Goal: Task Accomplishment & Management: Manage account settings

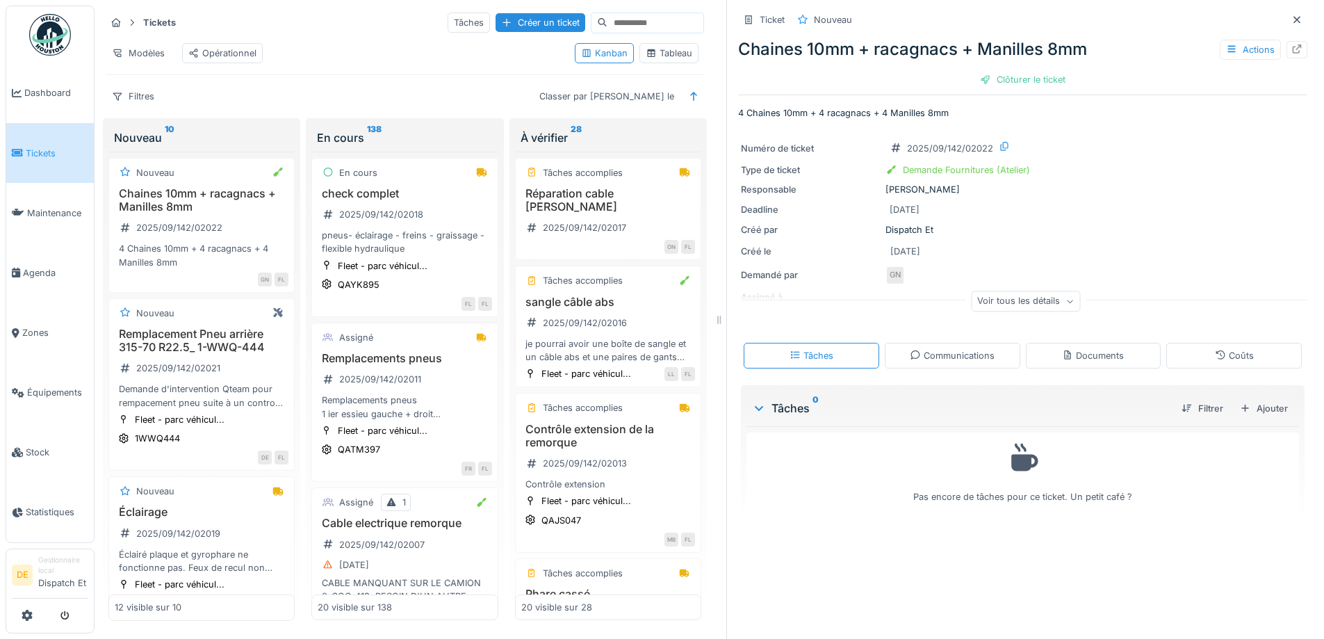
scroll to position [10, 0]
click at [44, 395] on span "Équipements" at bounding box center [57, 392] width 61 height 13
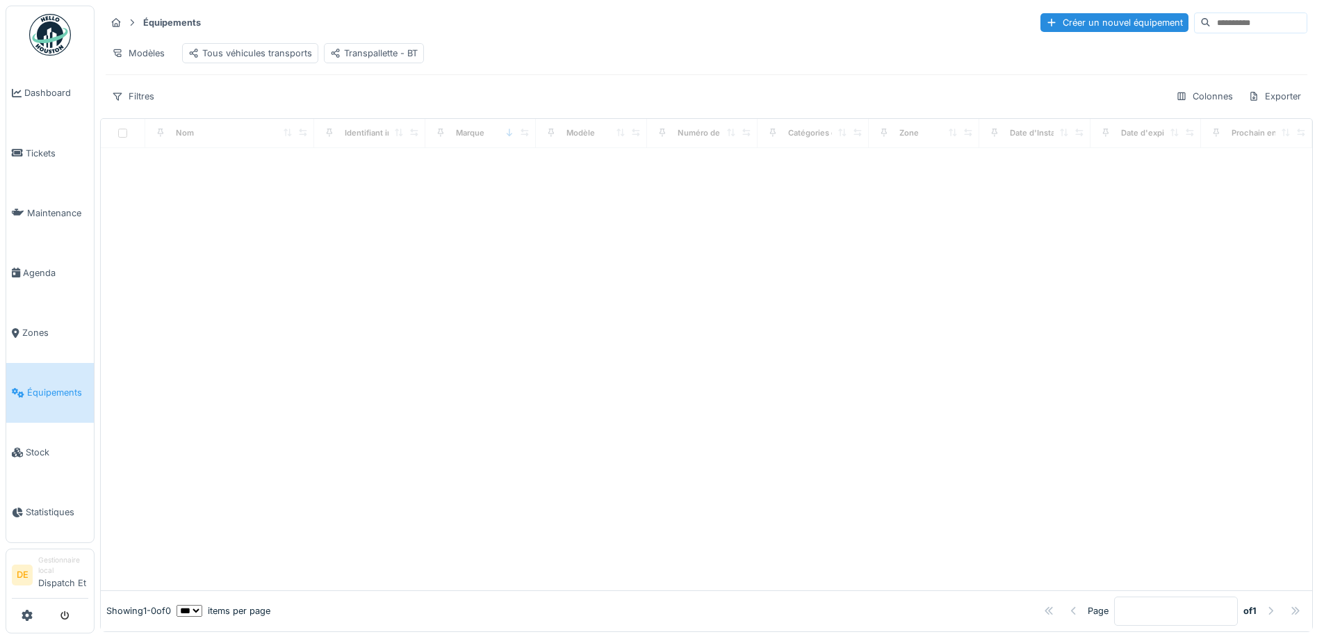
click at [1211, 23] on input at bounding box center [1259, 22] width 96 height 19
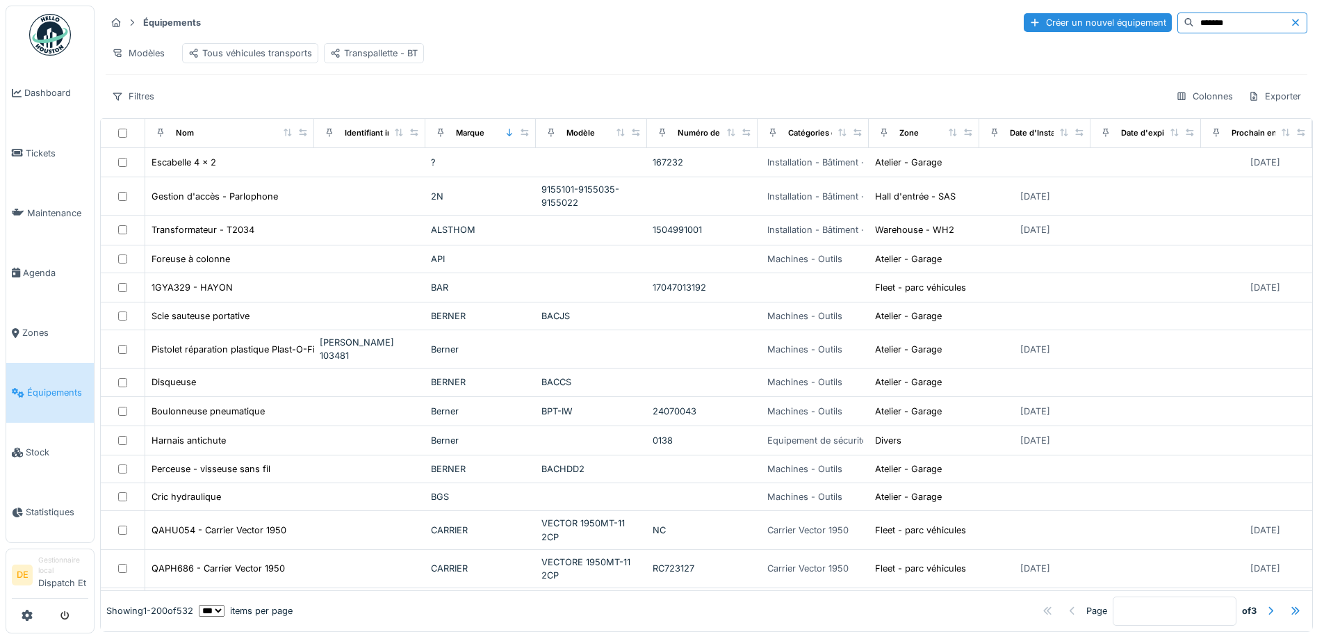
type input "*******"
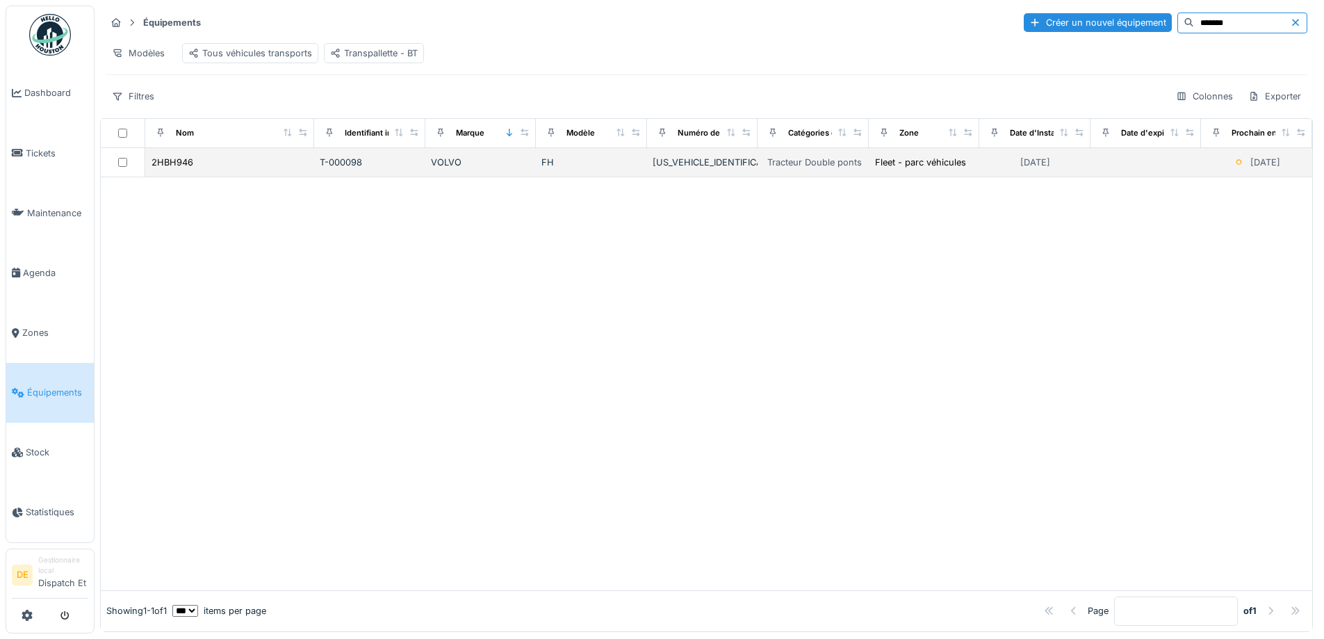
click at [181, 177] on td "2HBH946" at bounding box center [230, 162] width 170 height 29
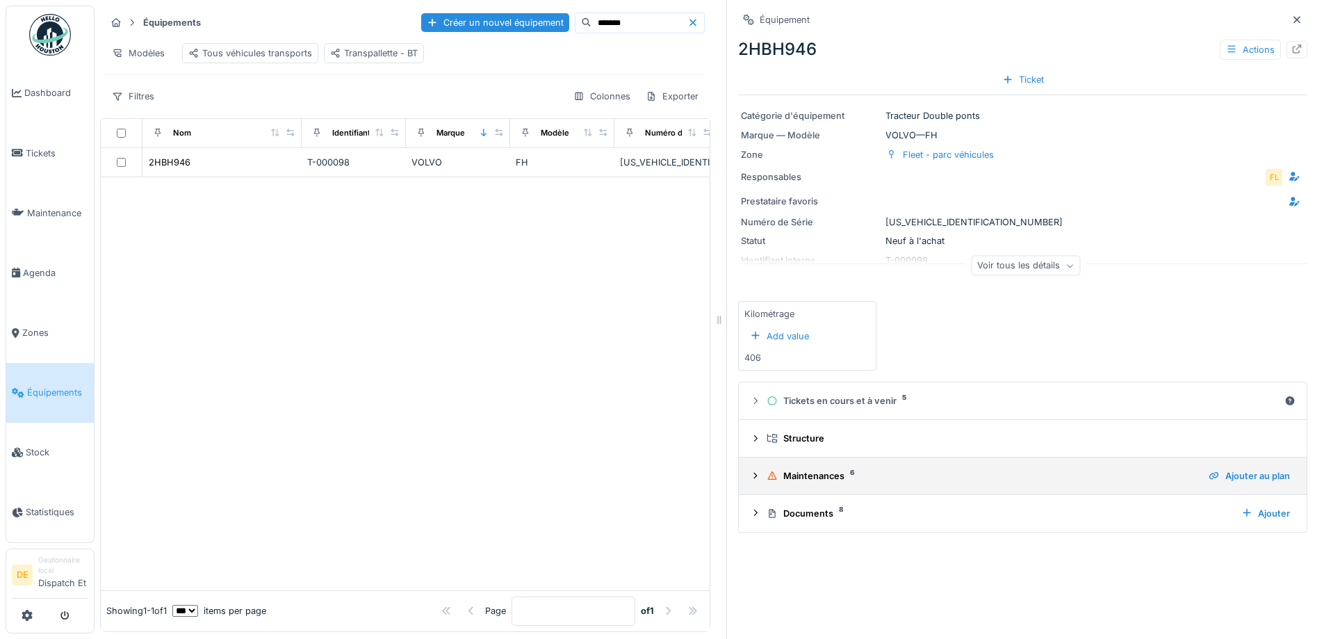
click at [750, 479] on icon at bounding box center [755, 475] width 11 height 9
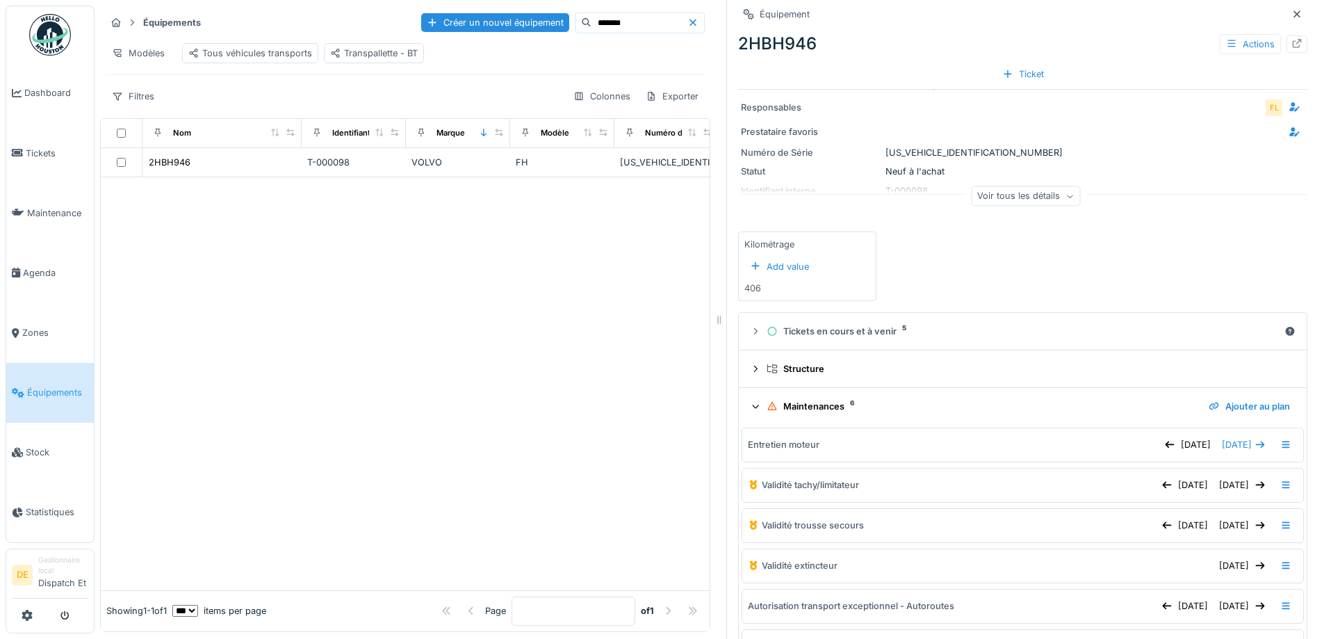
scroll to position [139, 0]
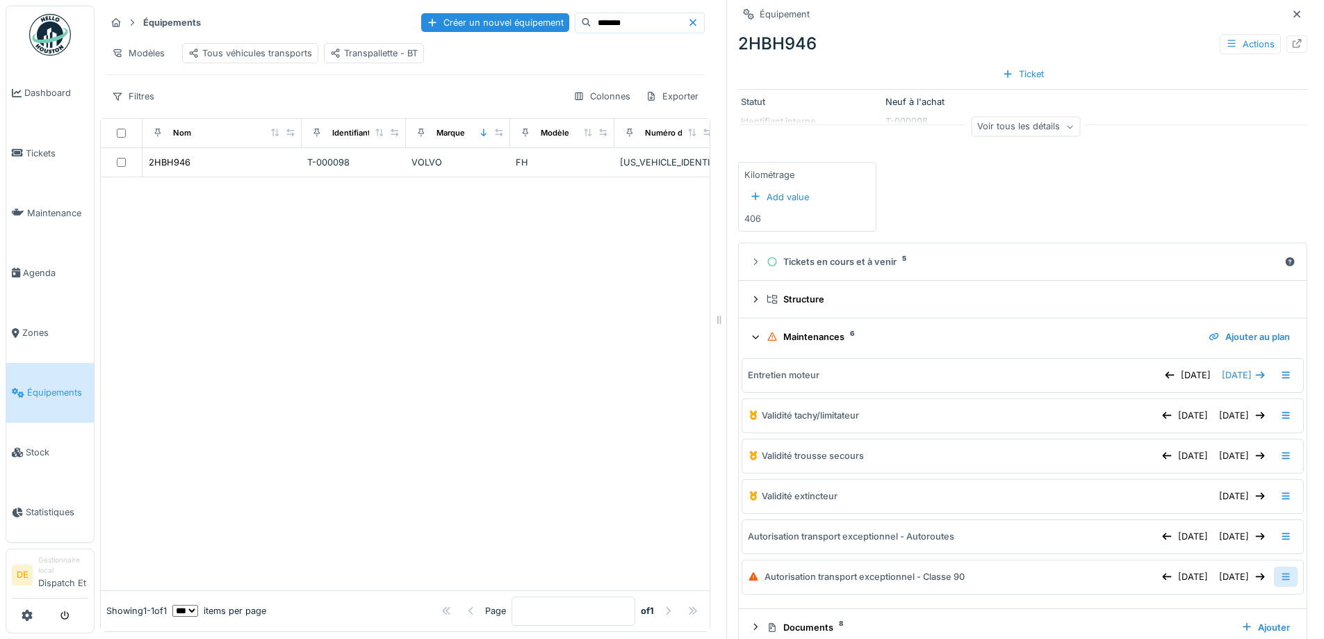
click at [1281, 577] on icon at bounding box center [1286, 576] width 11 height 9
click at [1203, 608] on div "Modifier la maintenance" at bounding box center [1195, 609] width 131 height 21
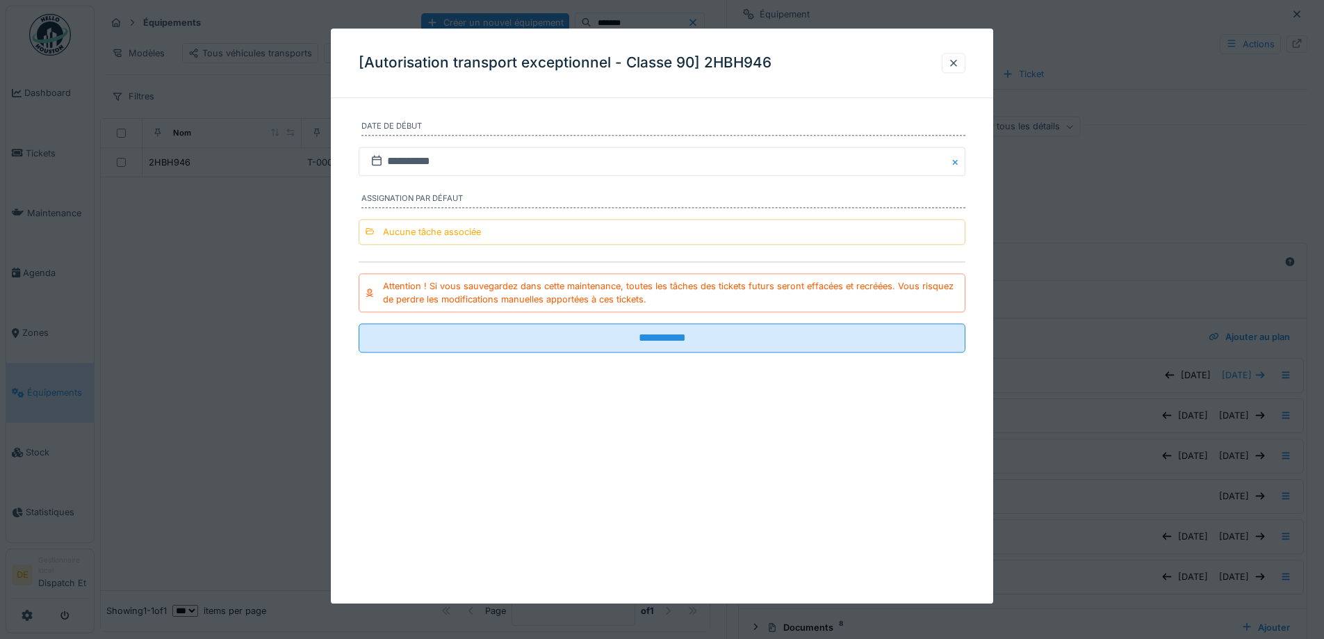
click at [965, 60] on div at bounding box center [954, 63] width 24 height 20
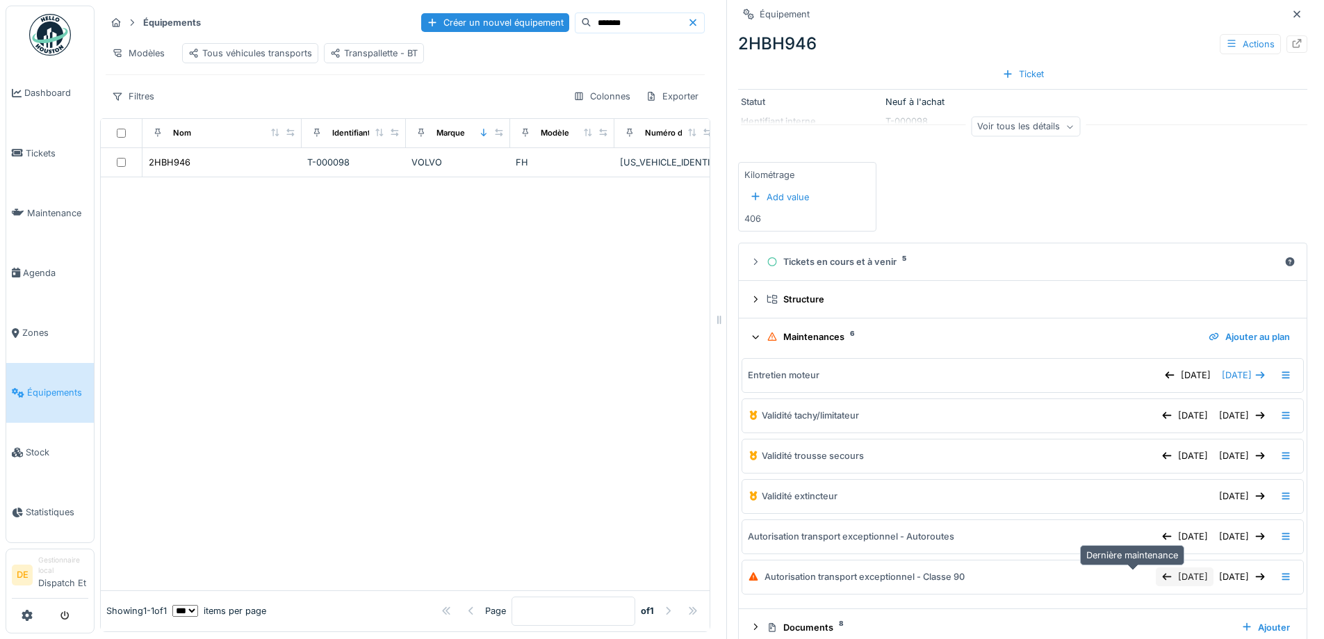
click at [1156, 581] on div "[DATE]" at bounding box center [1185, 576] width 58 height 19
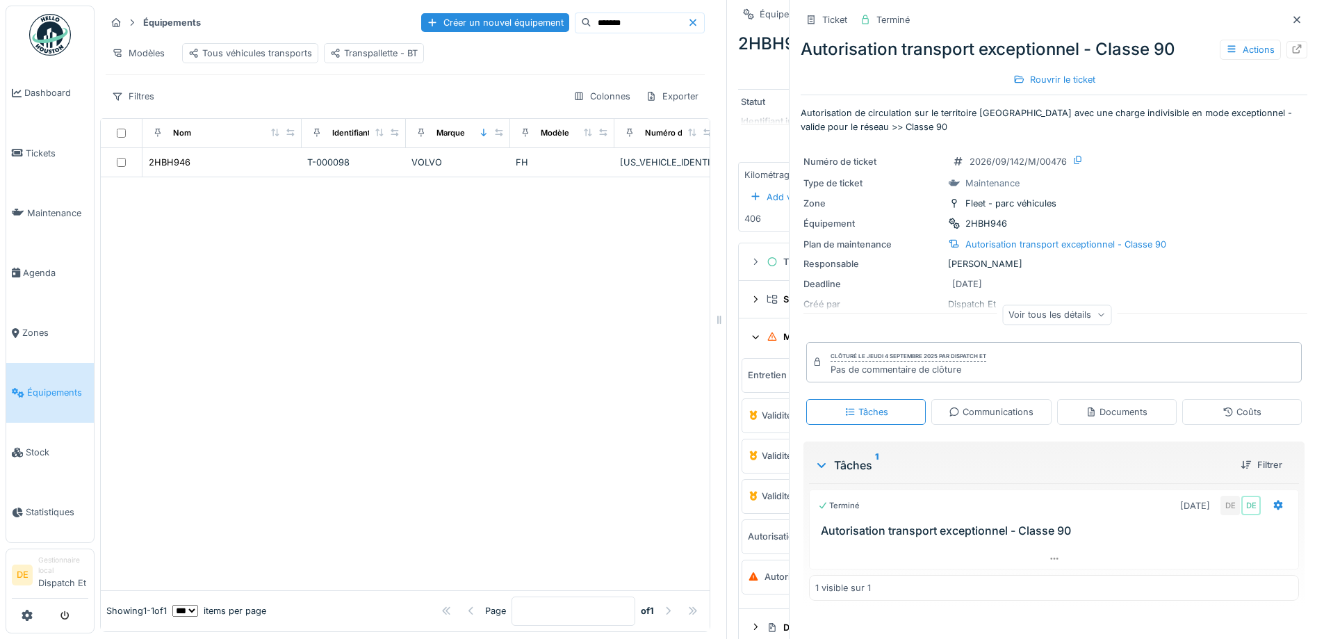
scroll to position [10, 0]
